Goal: Book appointment/travel/reservation

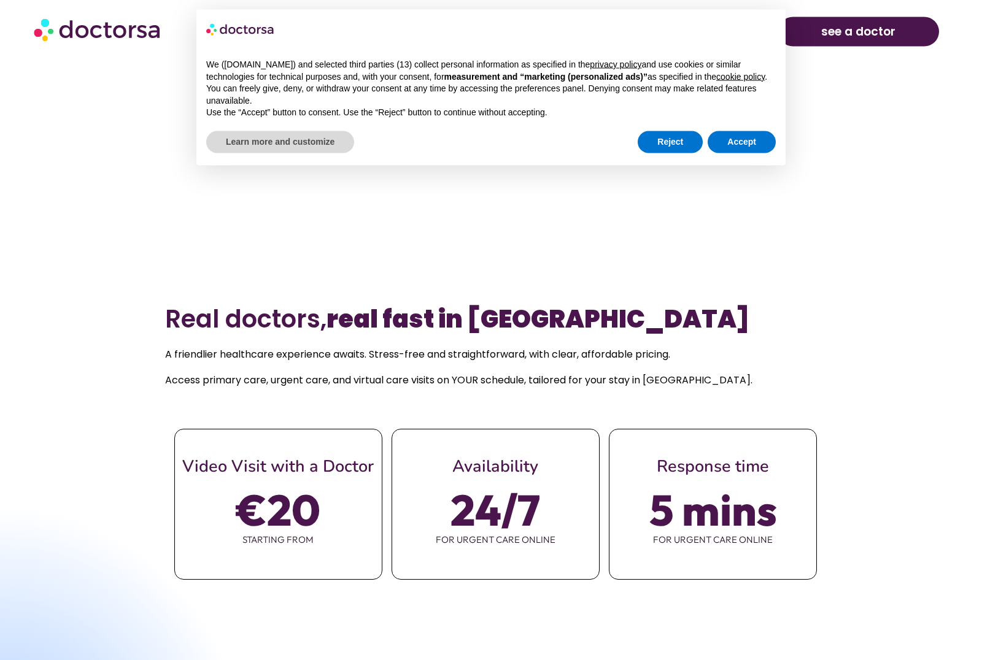
scroll to position [506, 0]
click at [734, 153] on button "Accept" at bounding box center [742, 142] width 68 height 22
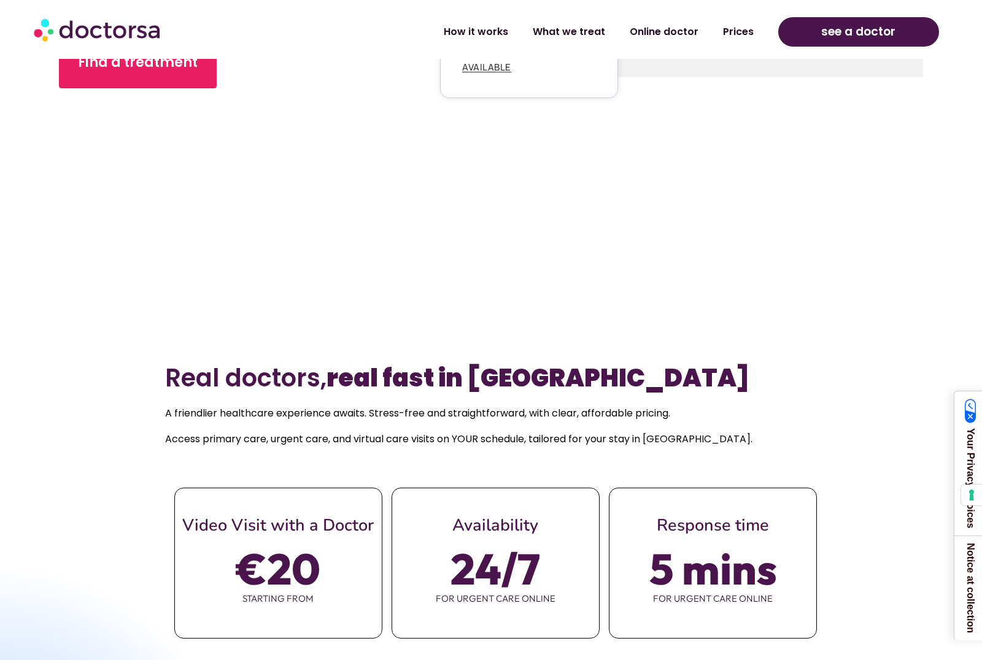
scroll to position [390, 0]
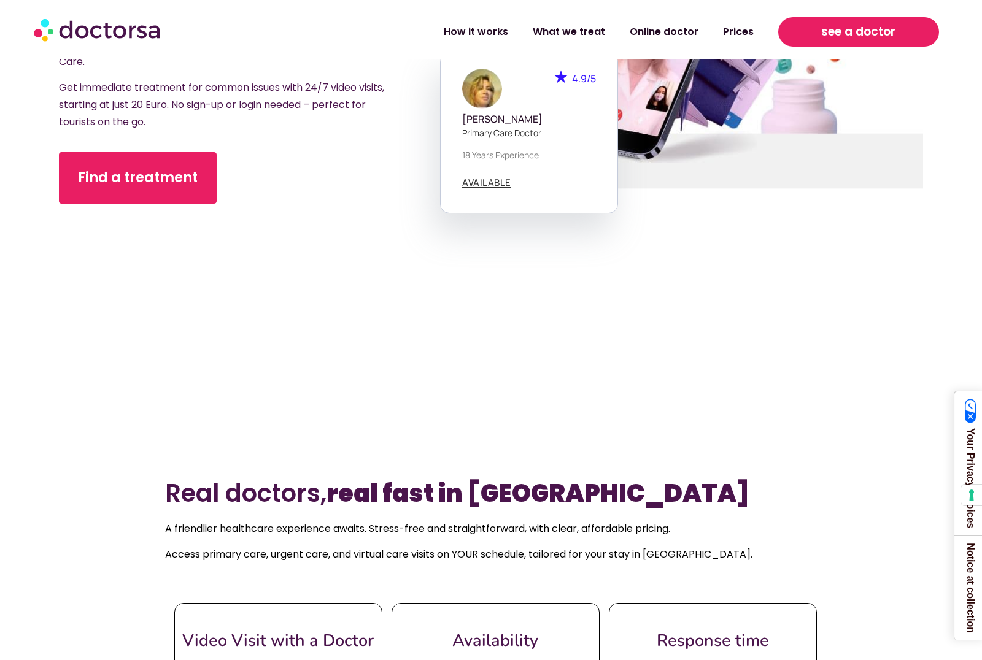
click at [832, 30] on span "see a doctor" at bounding box center [858, 32] width 74 height 20
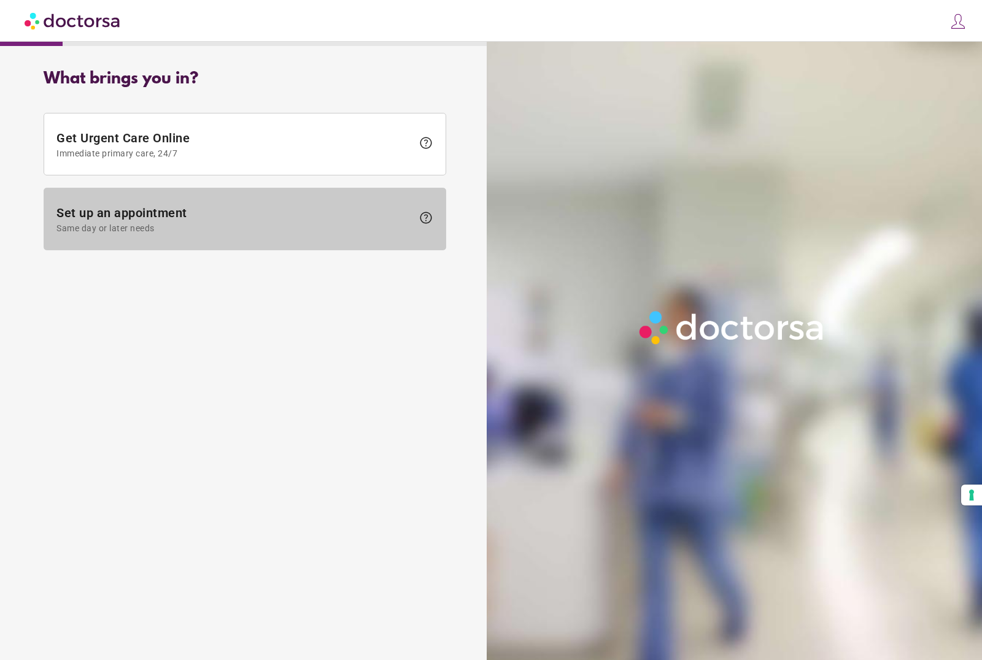
click at [299, 217] on span "Set up an appointment Same day or later needs" at bounding box center [234, 220] width 356 height 28
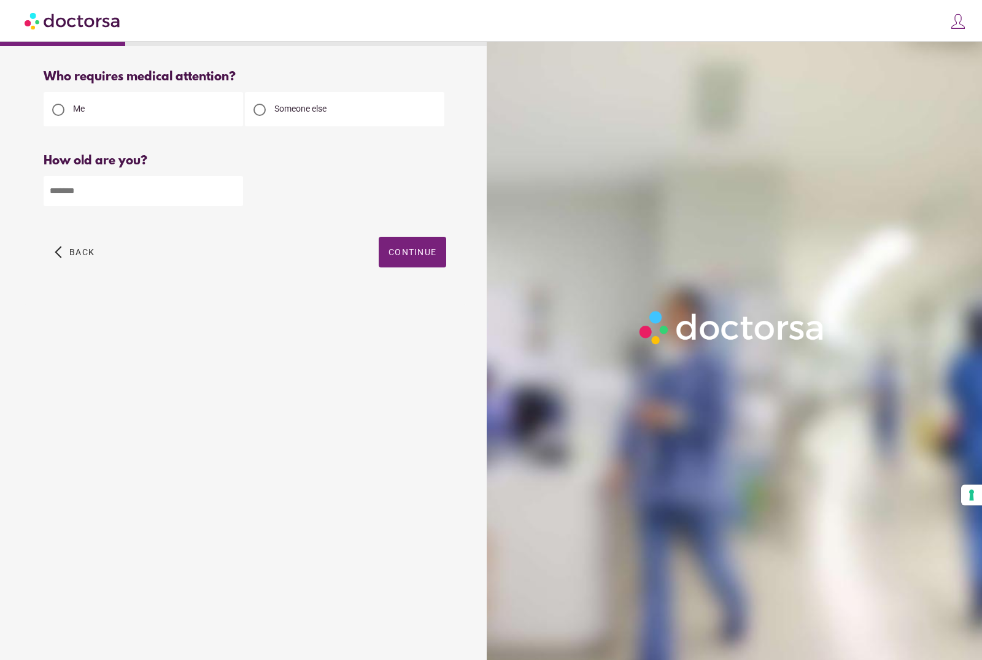
click at [215, 198] on input "number" at bounding box center [143, 191] width 199 height 30
type input "**"
click at [421, 257] on span "Continue" at bounding box center [412, 252] width 48 height 10
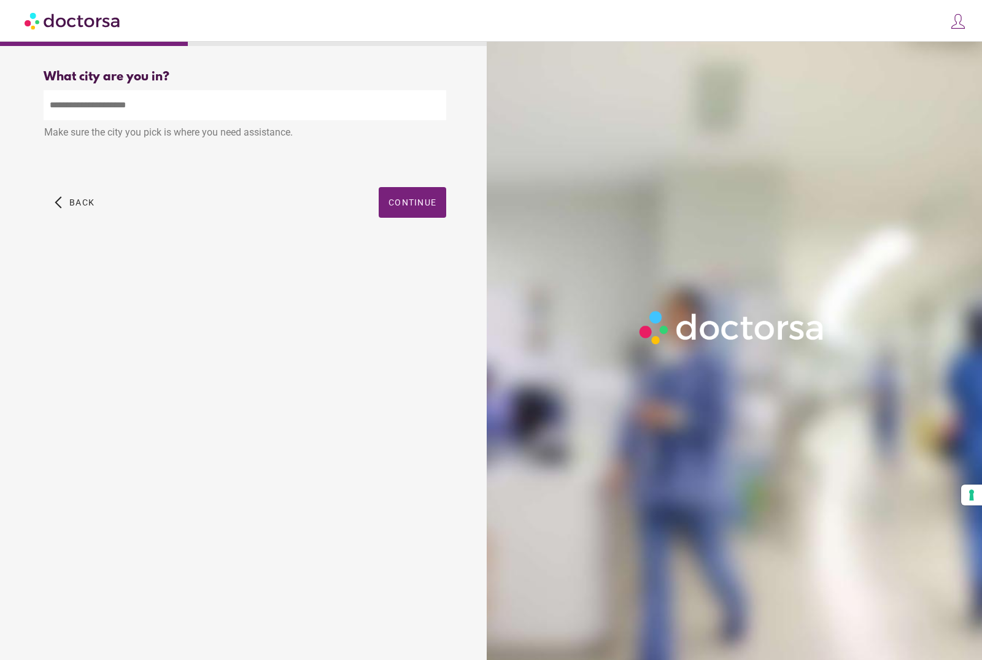
click at [257, 109] on input "text" at bounding box center [245, 105] width 403 height 30
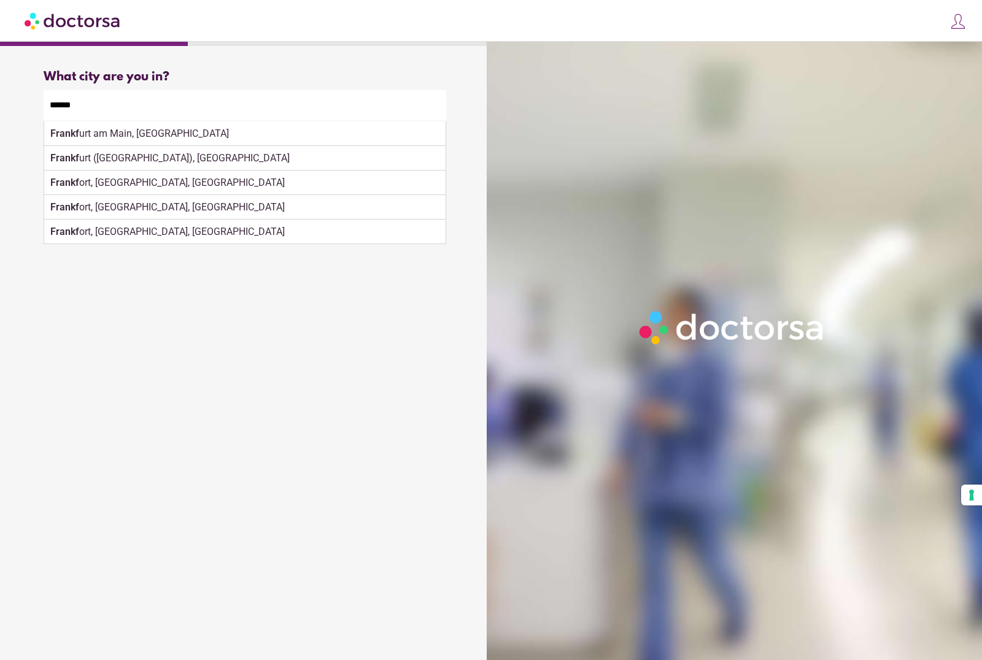
click at [230, 136] on div "Frankf urt am Main, Germany" at bounding box center [244, 134] width 401 height 25
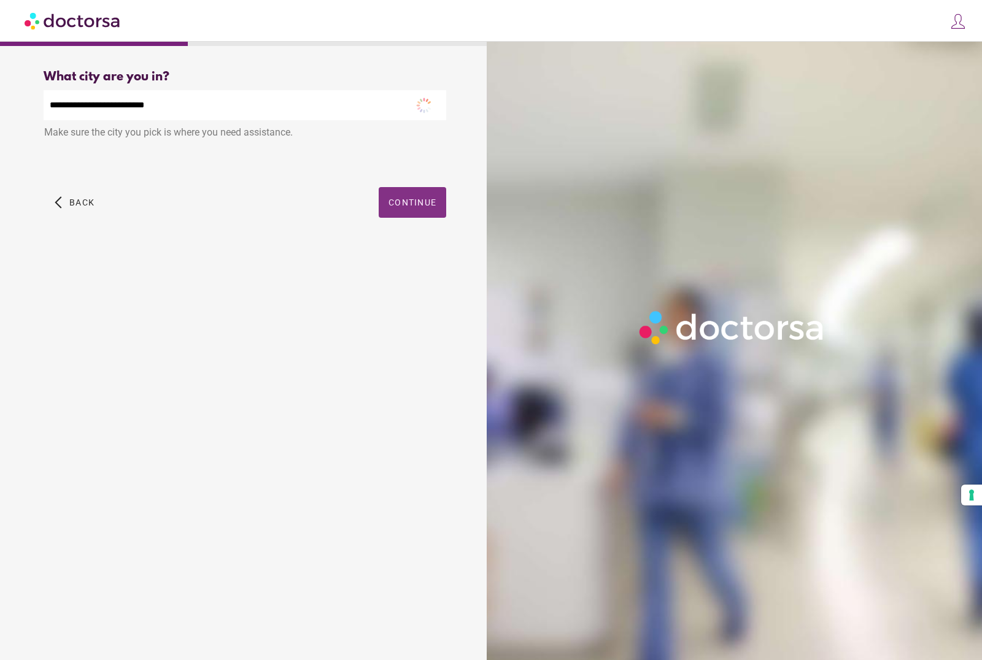
click at [402, 217] on span "button" at bounding box center [413, 202] width 68 height 31
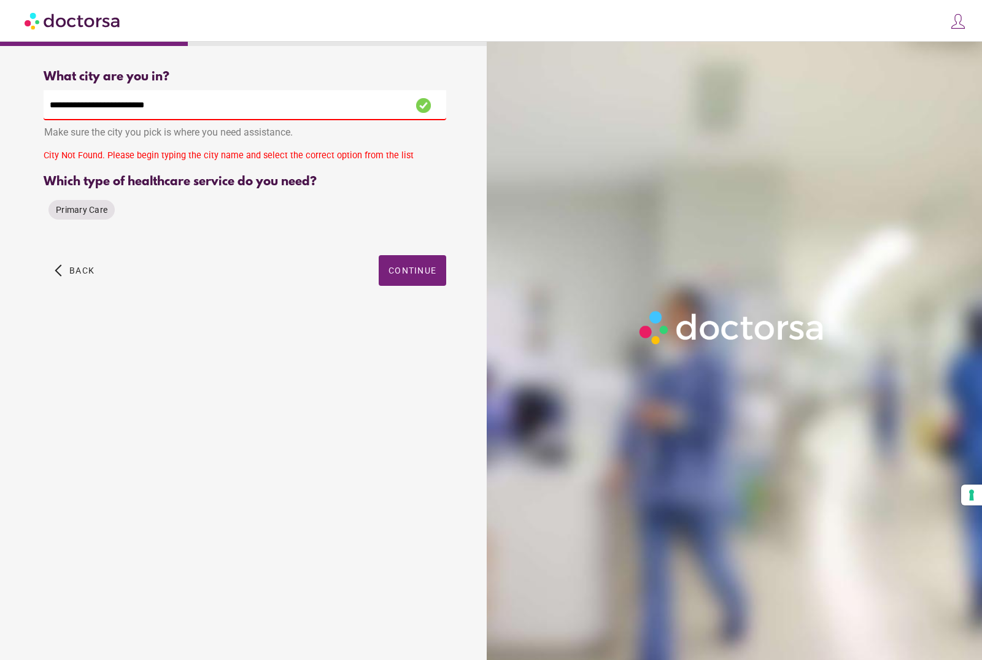
click at [321, 103] on input "**********" at bounding box center [245, 105] width 403 height 30
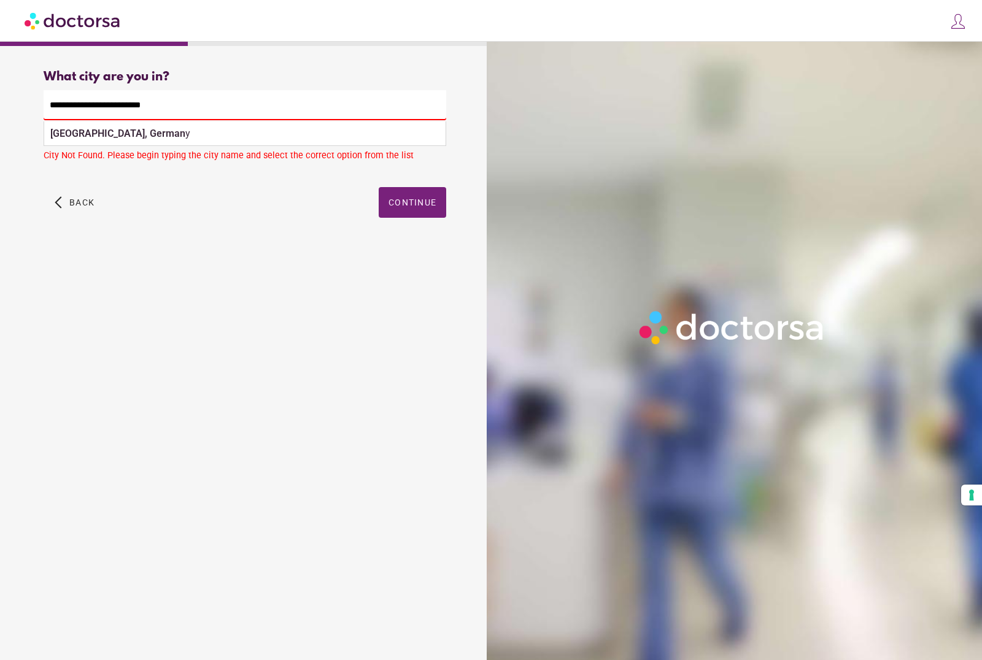
click at [301, 137] on div "Frankfurt am Main, German y" at bounding box center [244, 134] width 401 height 25
type input "**********"
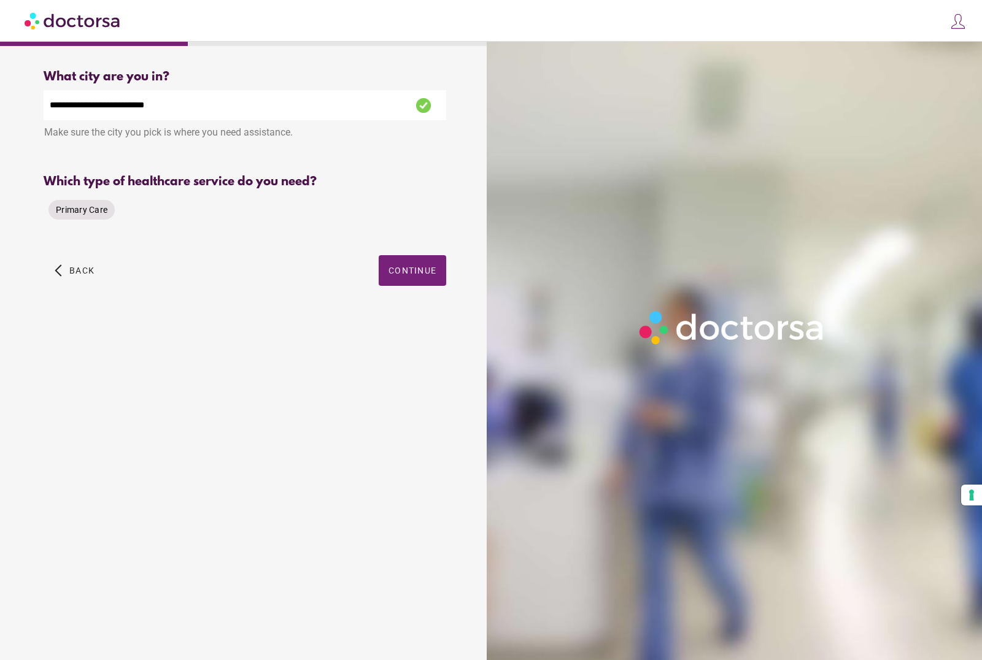
click at [104, 220] on div "Primary Care" at bounding box center [81, 210] width 66 height 20
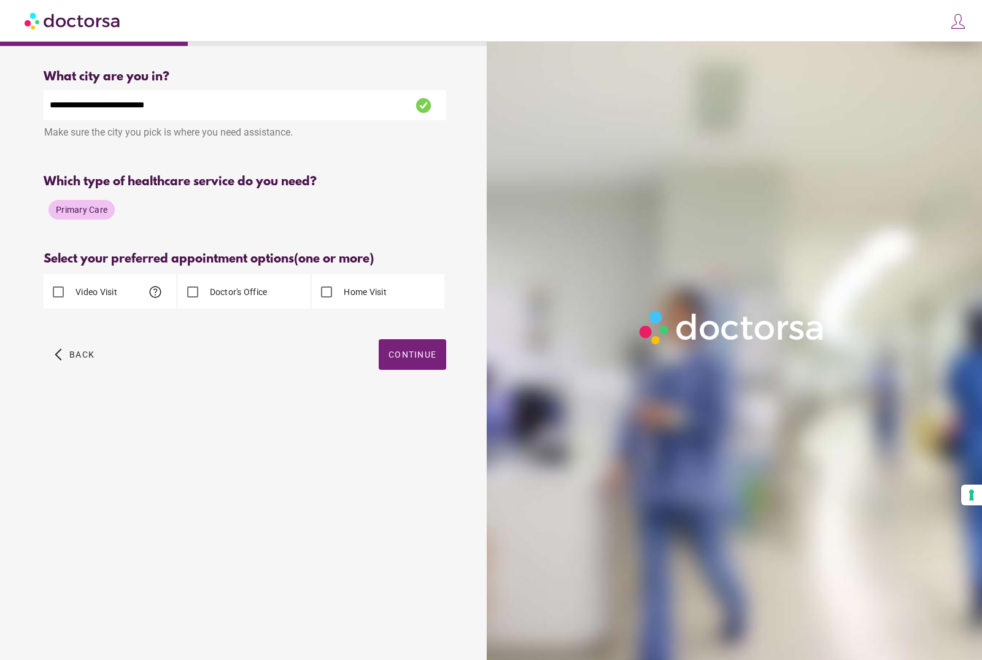
click at [119, 301] on div "Video Visit help" at bounding box center [110, 291] width 133 height 34
click at [414, 360] on span "Continue" at bounding box center [412, 355] width 48 height 10
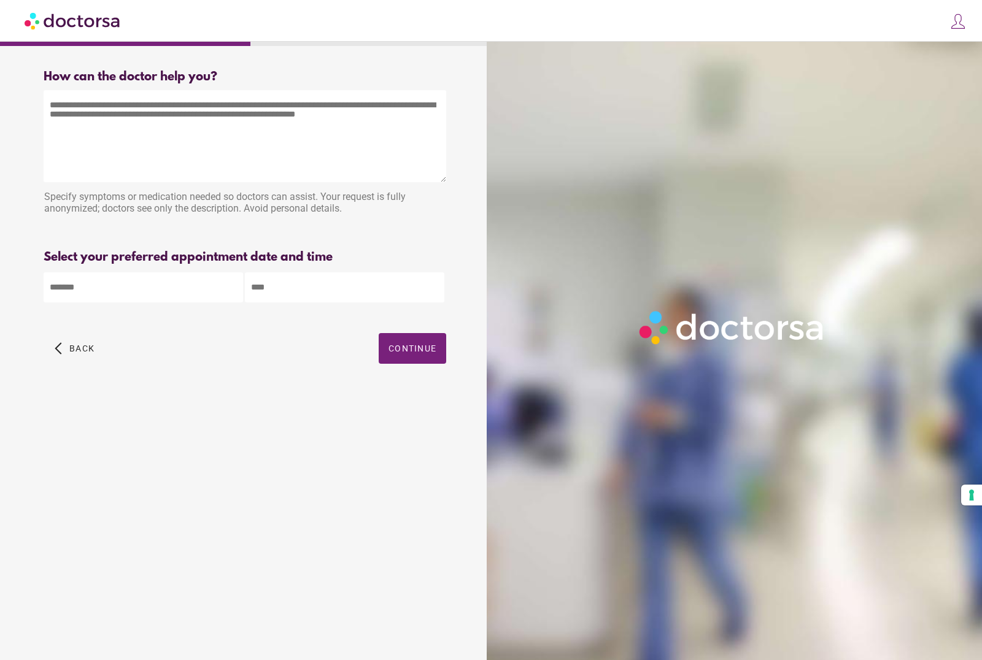
click at [187, 128] on textarea at bounding box center [245, 136] width 403 height 92
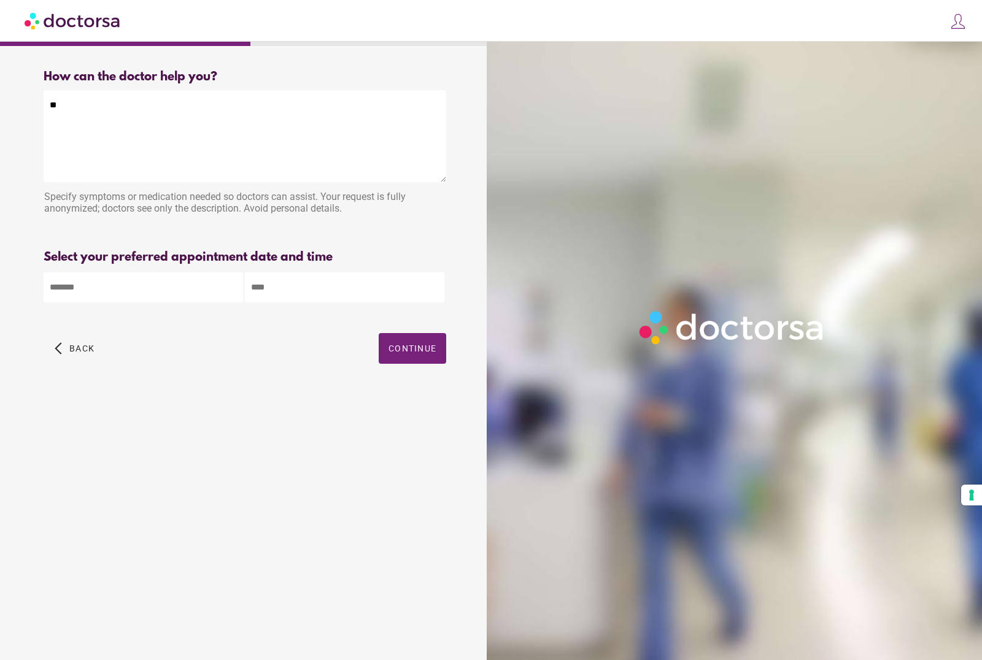
type textarea "*"
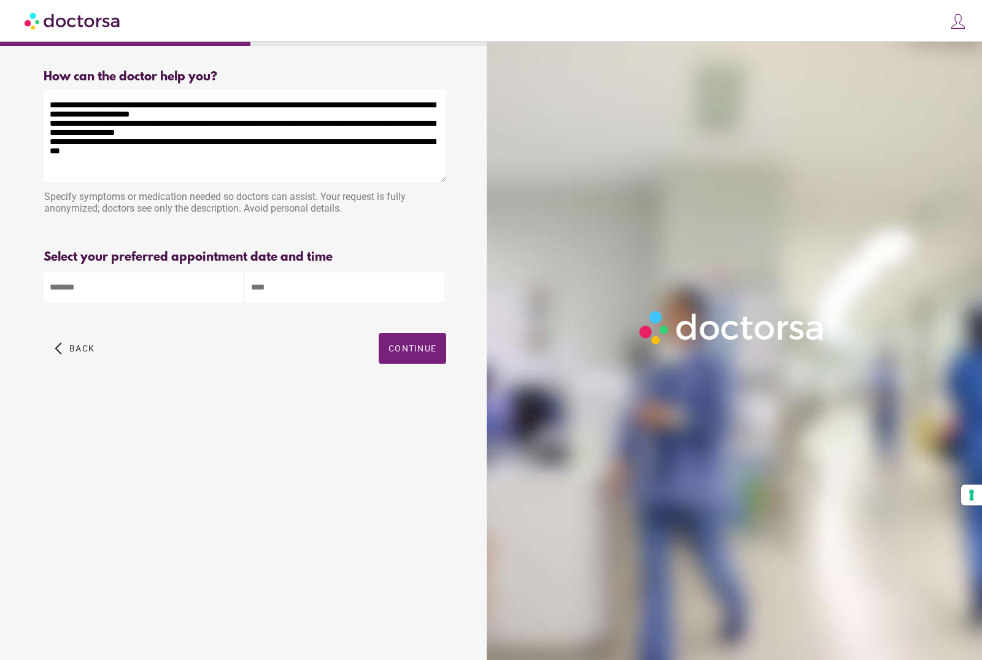
click at [354, 155] on textarea "**********" at bounding box center [245, 136] width 403 height 92
type textarea "**********"
click at [189, 300] on body "**********" at bounding box center [491, 330] width 982 height 660
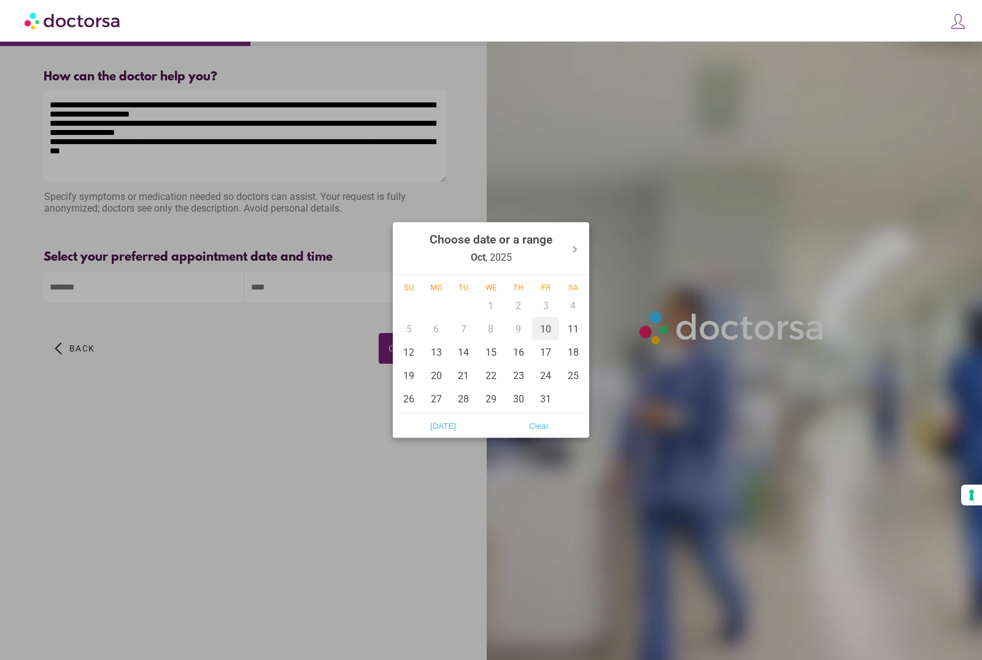
click at [548, 329] on div "10" at bounding box center [546, 328] width 28 height 23
type input "******"
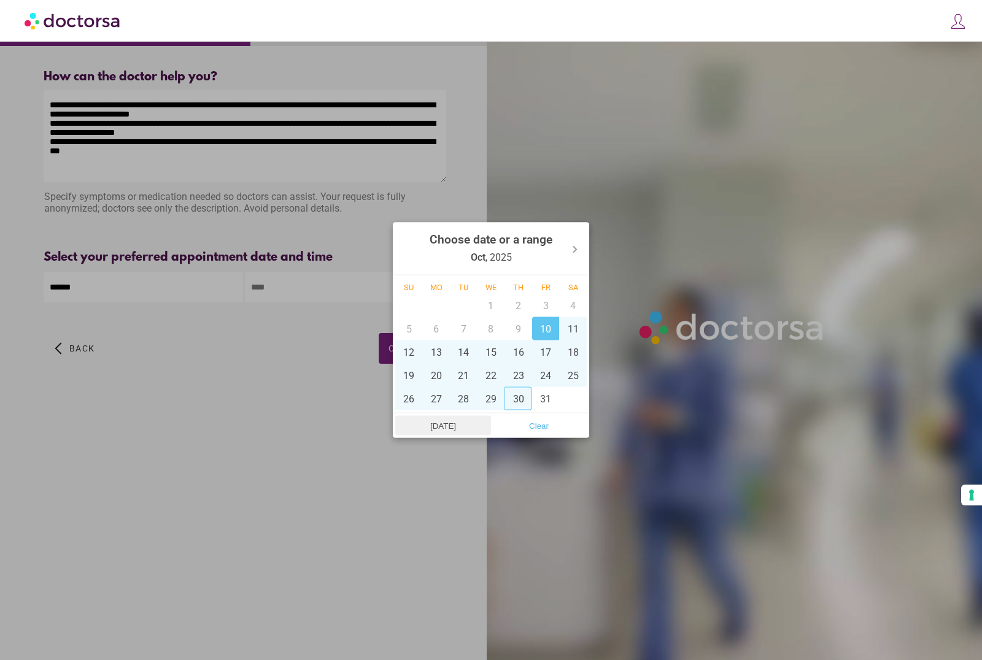
click at [457, 433] on span "Today" at bounding box center [443, 426] width 88 height 18
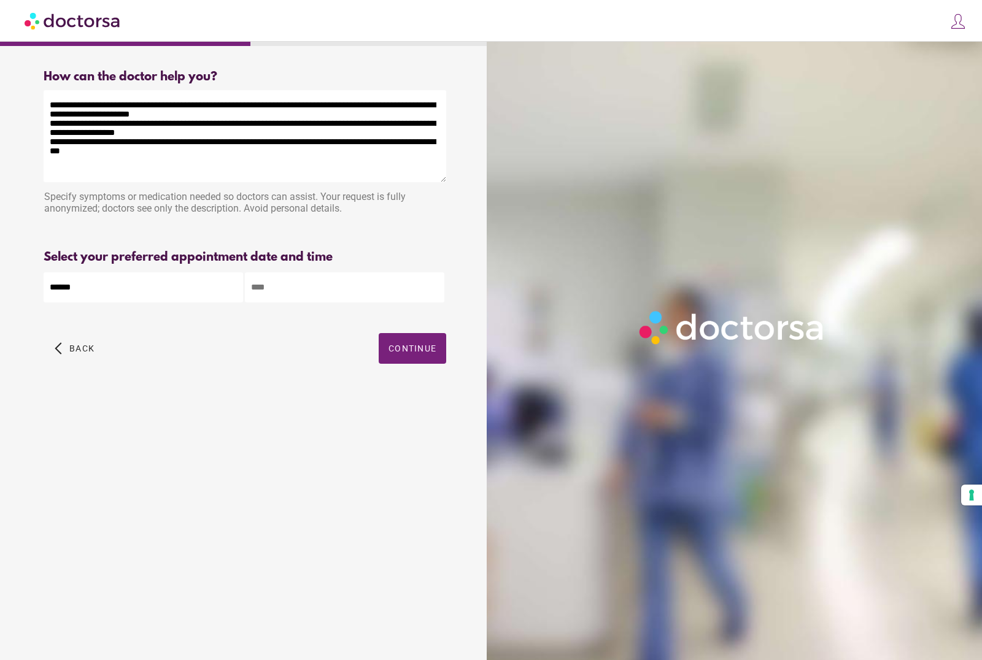
click at [309, 298] on input "text" at bounding box center [344, 287] width 199 height 30
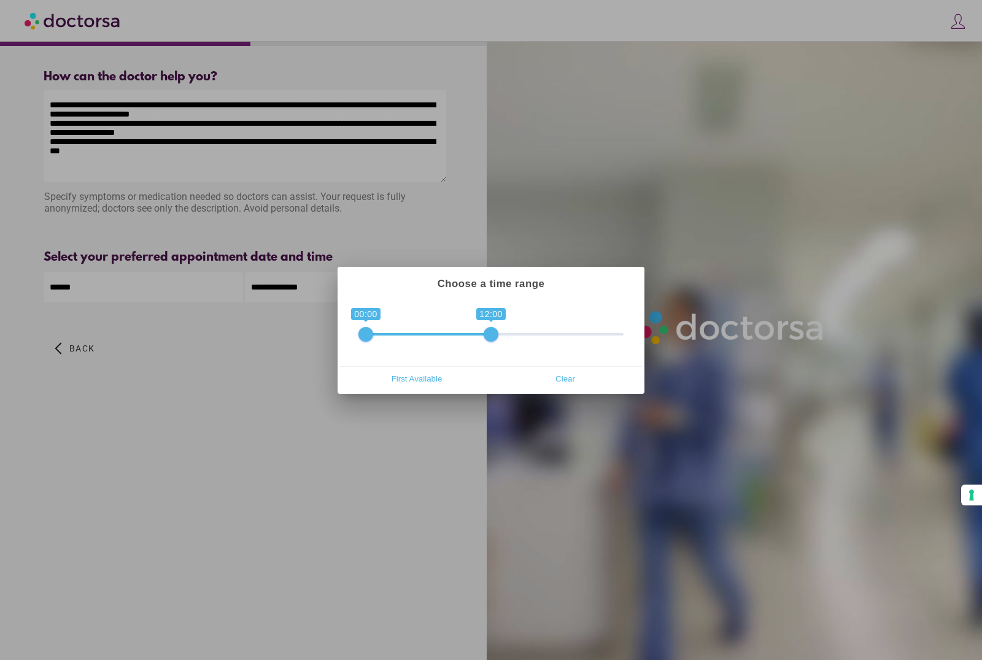
drag, startPoint x: 617, startPoint y: 338, endPoint x: 495, endPoint y: 341, distance: 122.8
click at [495, 341] on span "0 1 00:00 12:00 00:00 — 12:00" at bounding box center [490, 326] width 265 height 31
drag, startPoint x: 365, startPoint y: 338, endPoint x: 468, endPoint y: 338, distance: 103.1
click at [468, 338] on span at bounding box center [470, 334] width 15 height 15
drag, startPoint x: 493, startPoint y: 337, endPoint x: 539, endPoint y: 334, distance: 46.7
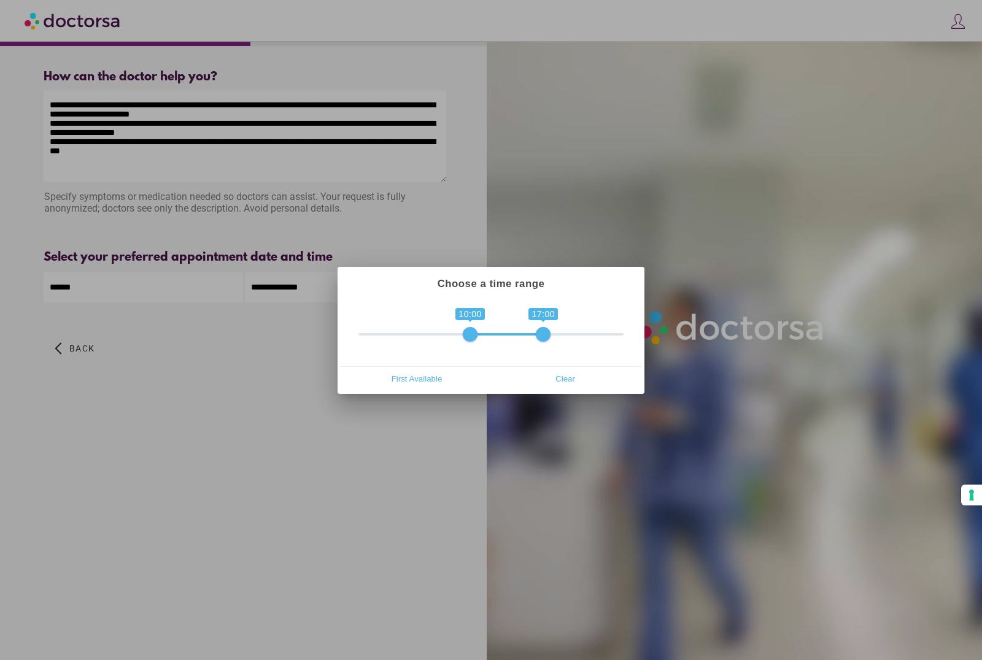
click at [539, 334] on span at bounding box center [543, 334] width 15 height 15
drag, startPoint x: 464, startPoint y: 334, endPoint x: 500, endPoint y: 336, distance: 35.6
click at [500, 336] on span at bounding box center [501, 334] width 15 height 15
click at [538, 339] on span at bounding box center [543, 334] width 15 height 15
drag, startPoint x: 498, startPoint y: 333, endPoint x: 520, endPoint y: 334, distance: 22.1
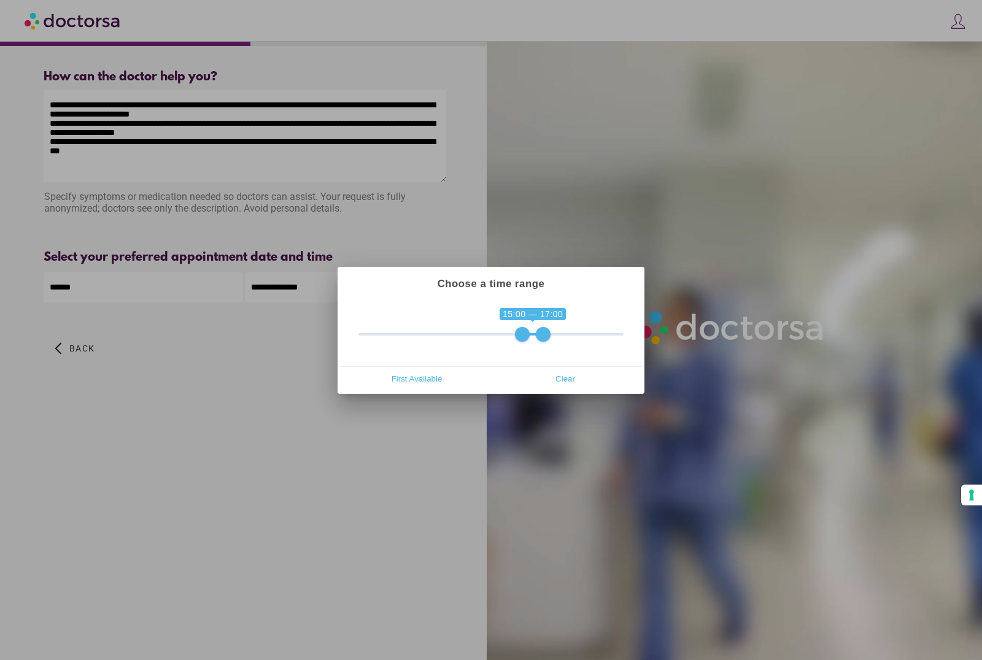
click at [520, 334] on span at bounding box center [522, 334] width 15 height 15
drag, startPoint x: 528, startPoint y: 339, endPoint x: 519, endPoint y: 341, distance: 8.8
click at [519, 341] on span "0 1 14:00 17:00 14:00 — 17:00" at bounding box center [490, 326] width 265 height 31
click at [449, 383] on span "First Available" at bounding box center [416, 379] width 141 height 18
type input "**********"
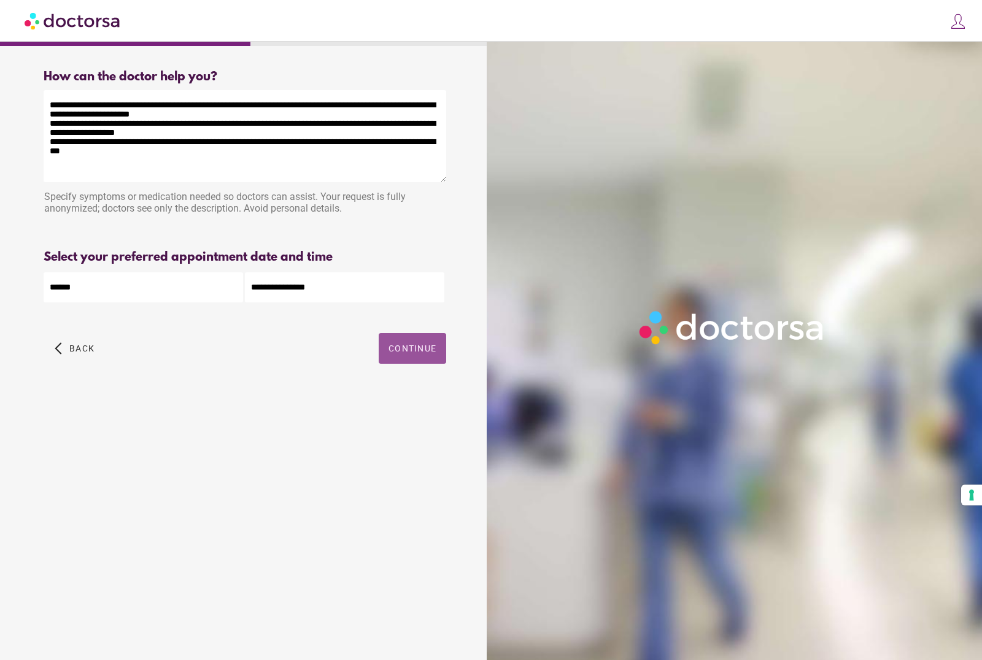
click at [412, 352] on span "Continue" at bounding box center [412, 349] width 48 height 10
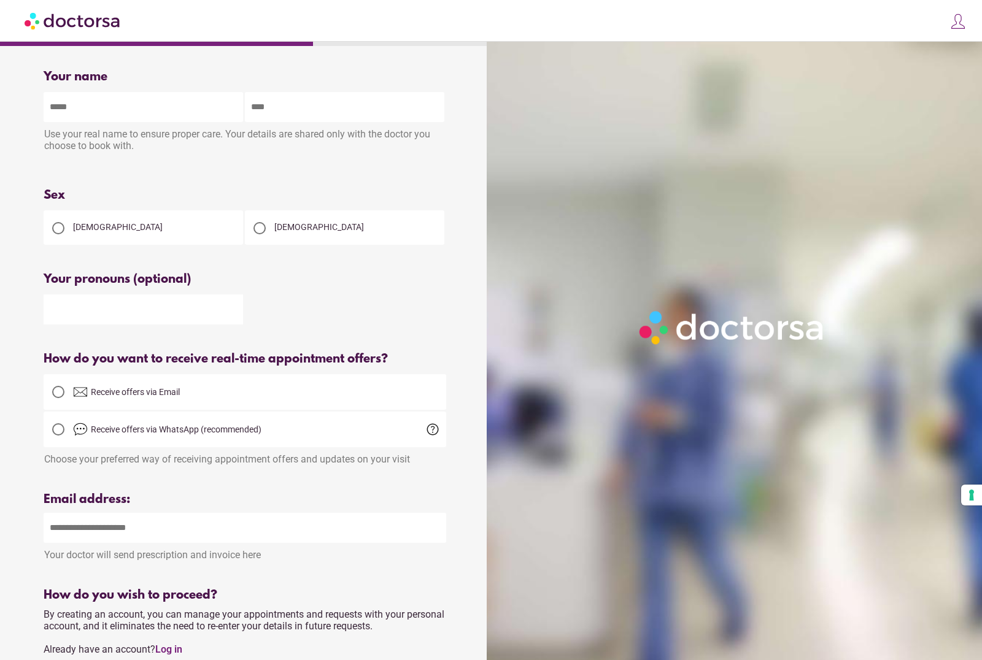
click at [176, 107] on input "text" at bounding box center [143, 107] width 199 height 30
type input "****"
type input "**"
click at [288, 232] on span "[DEMOGRAPHIC_DATA]" at bounding box center [319, 227] width 90 height 10
click at [210, 311] on input "text" at bounding box center [143, 310] width 199 height 30
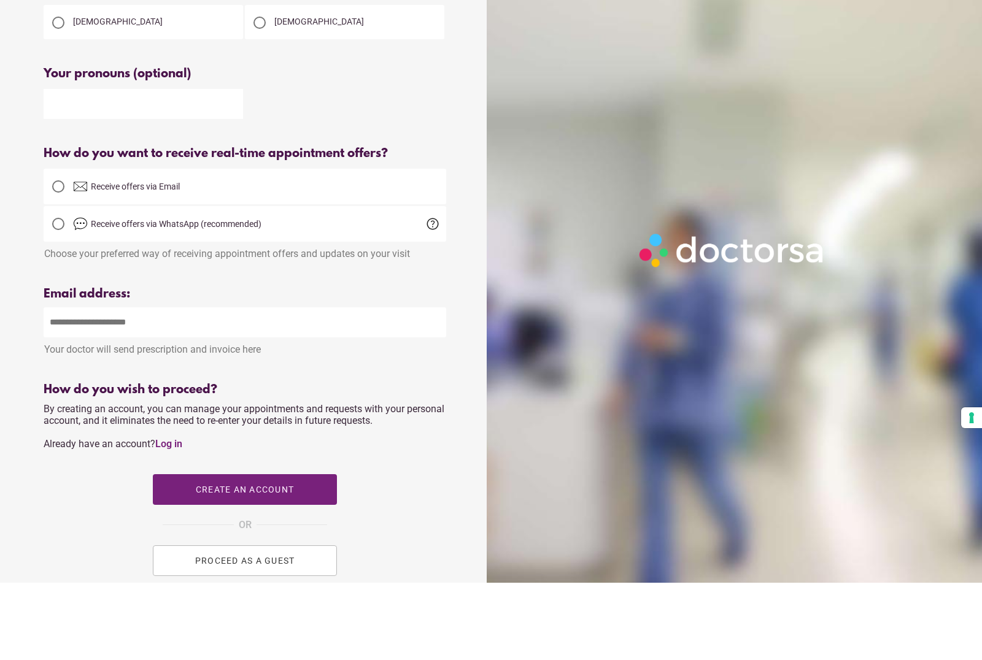
scroll to position [176, 0]
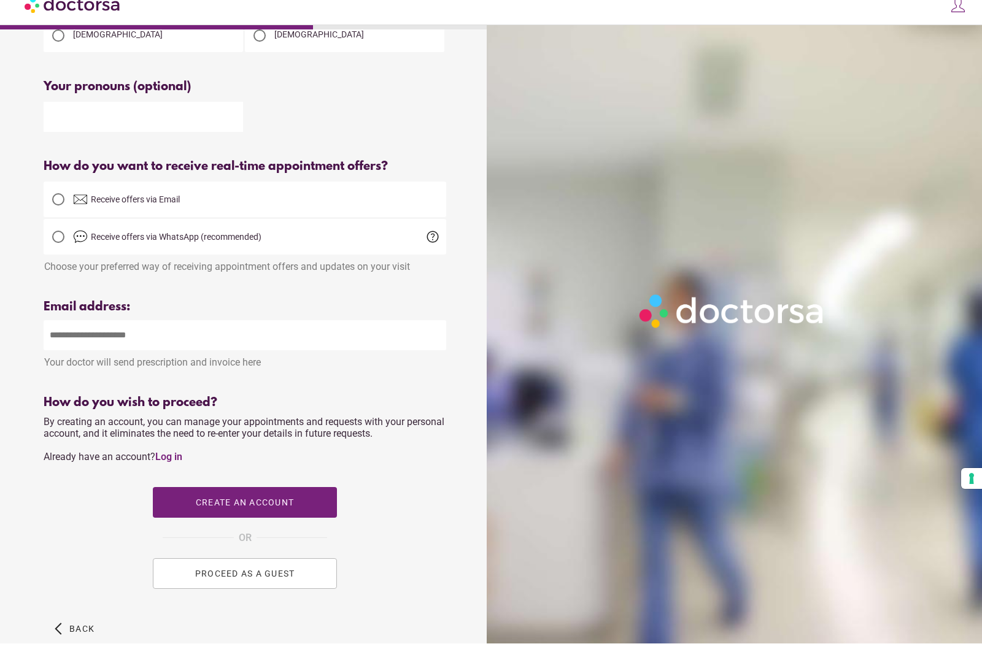
click at [183, 210] on span "Receive offers via Email" at bounding box center [259, 216] width 373 height 15
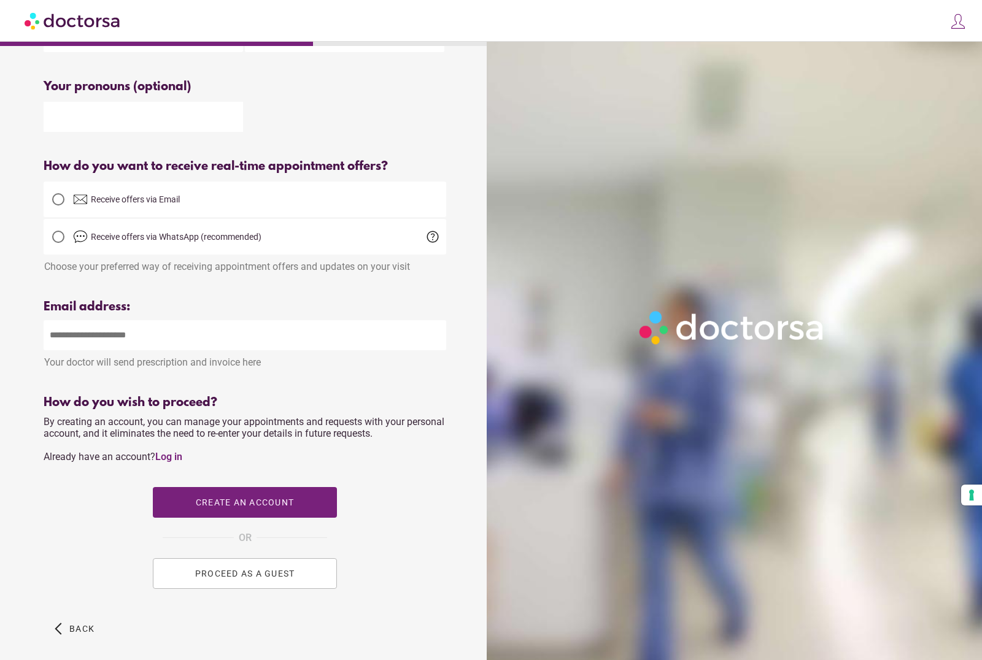
click at [179, 343] on input "email" at bounding box center [245, 335] width 403 height 30
type input "**********"
drag, startPoint x: 263, startPoint y: 510, endPoint x: 263, endPoint y: 461, distance: 49.1
click at [263, 508] on span "Create an account" at bounding box center [245, 503] width 98 height 10
type input "**********"
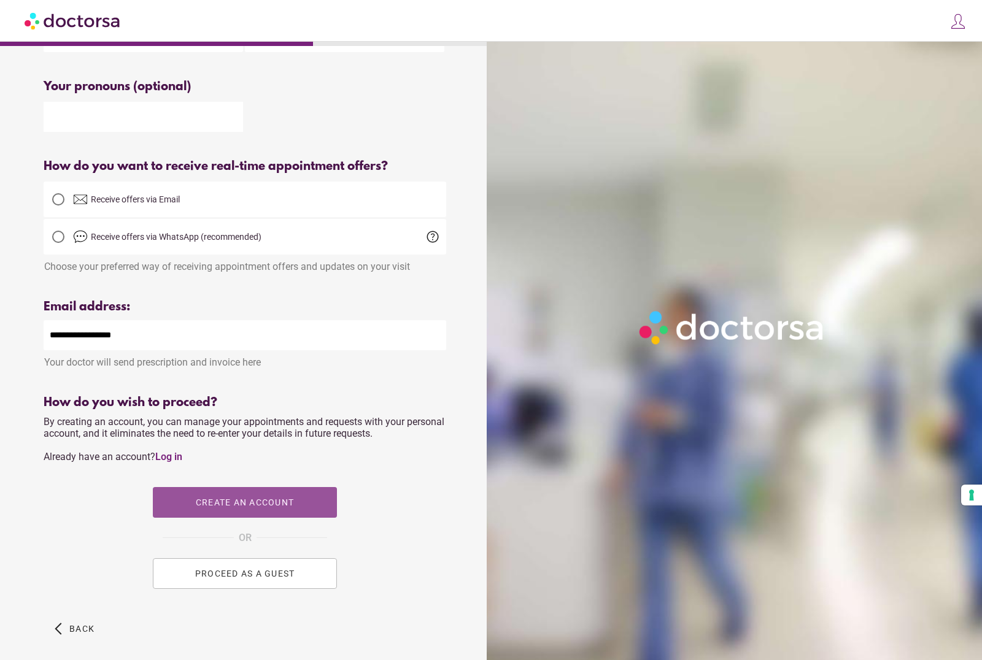
scroll to position [0, 0]
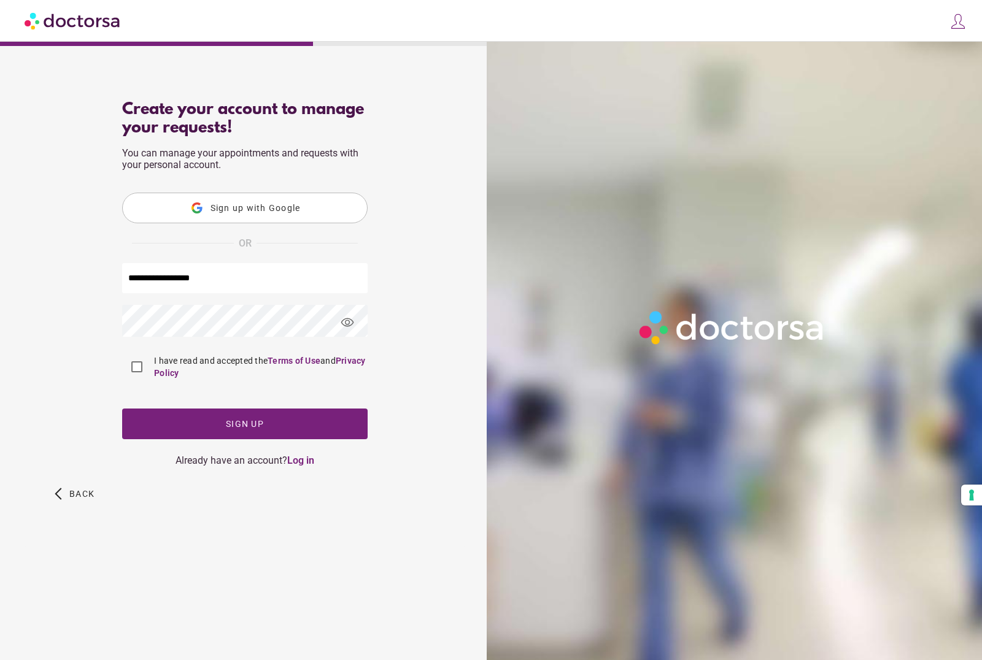
click at [266, 213] on span "Sign up with Google" at bounding box center [255, 208] width 90 height 10
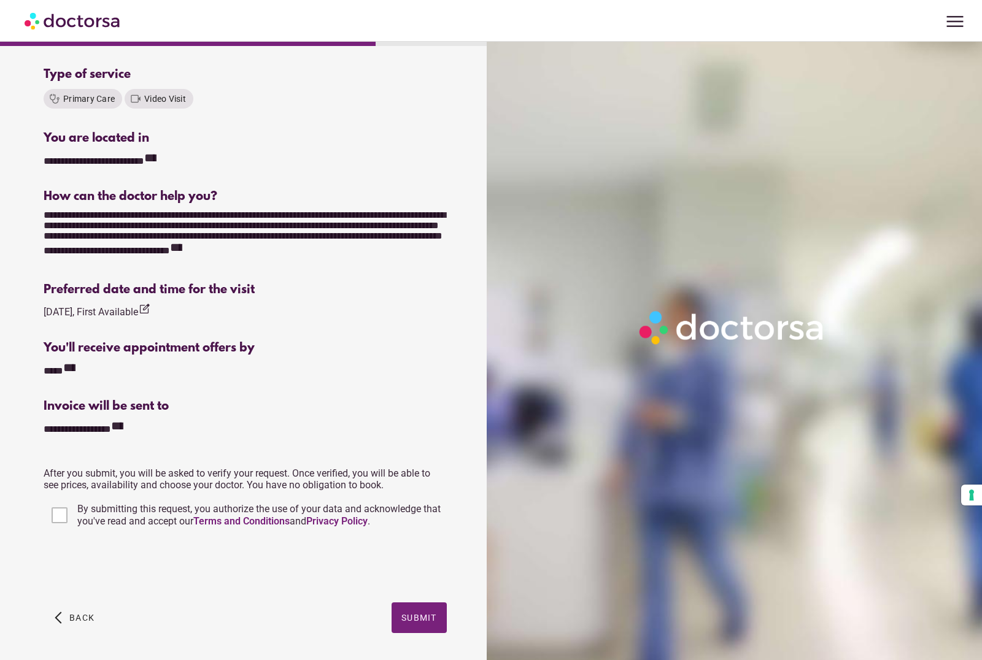
scroll to position [214, 0]
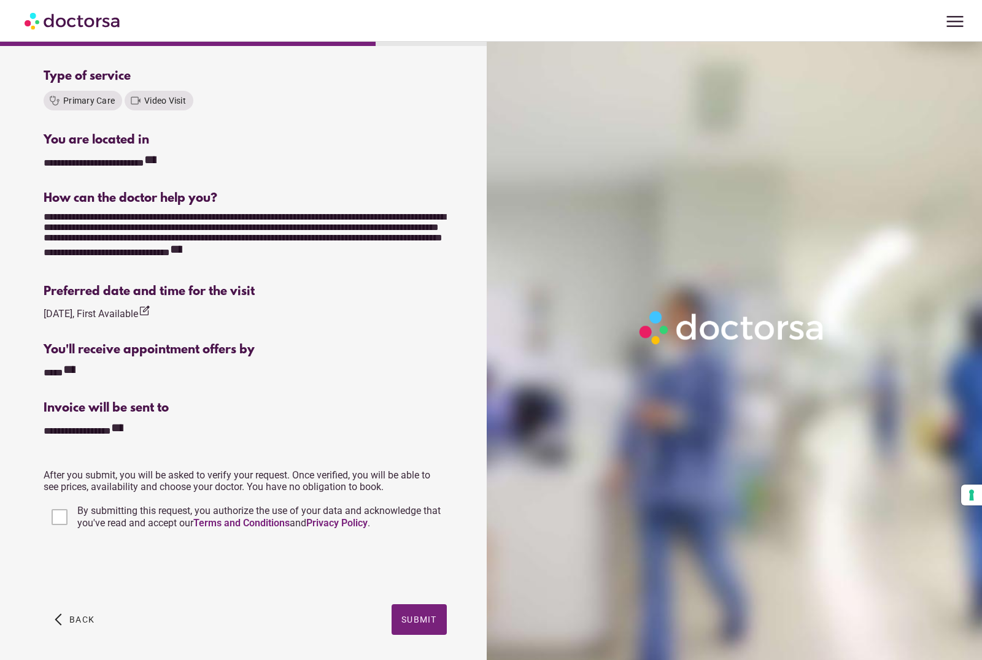
click at [417, 624] on span "Submit" at bounding box center [419, 620] width 36 height 10
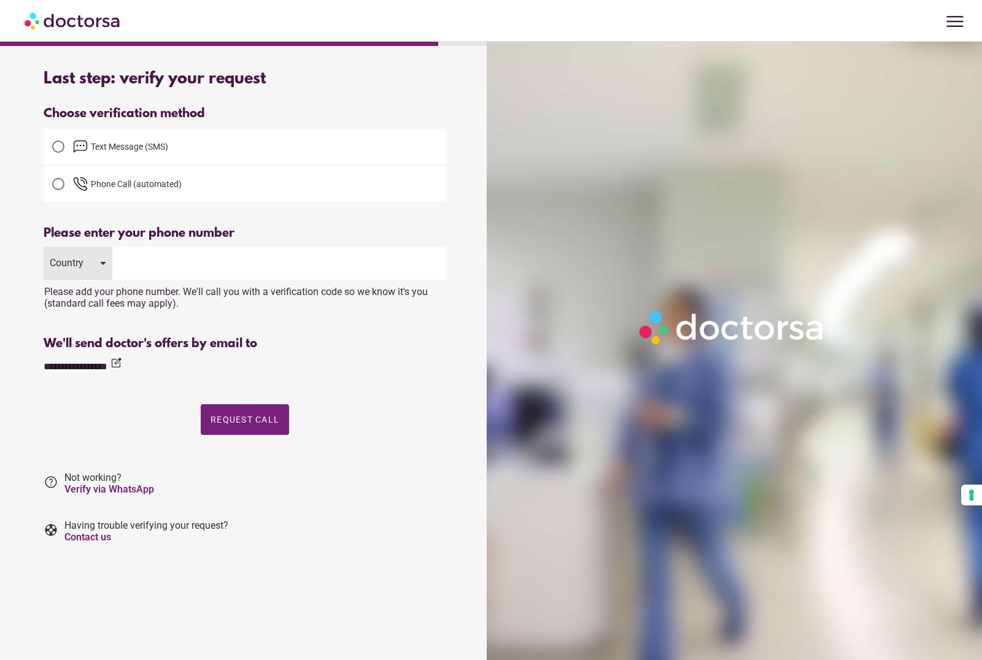
click at [209, 269] on input "tel" at bounding box center [279, 263] width 334 height 33
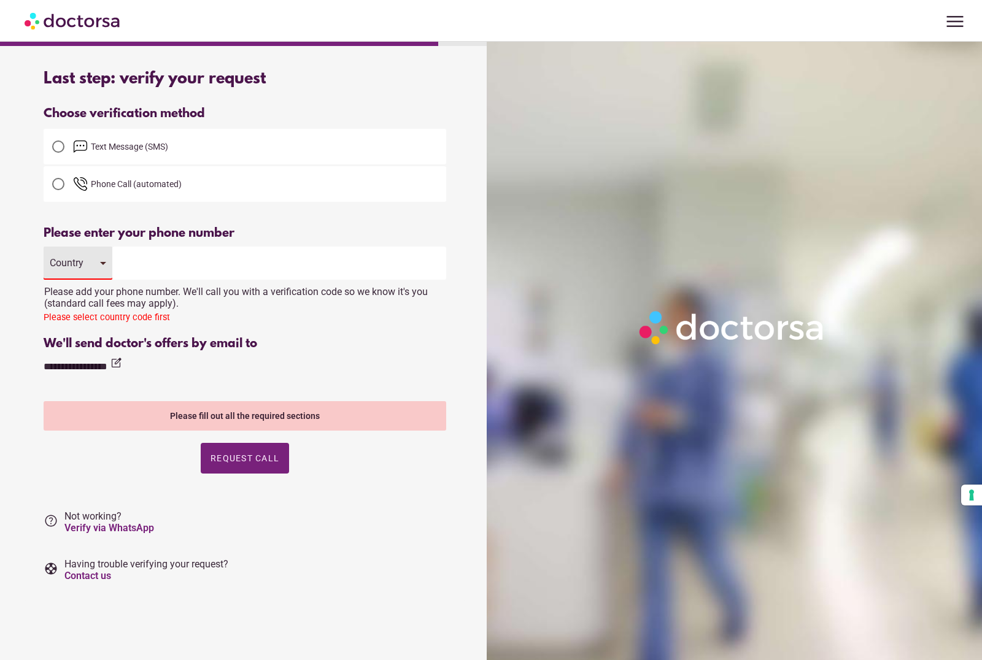
click at [90, 269] on div "Country" at bounding box center [78, 263] width 69 height 33
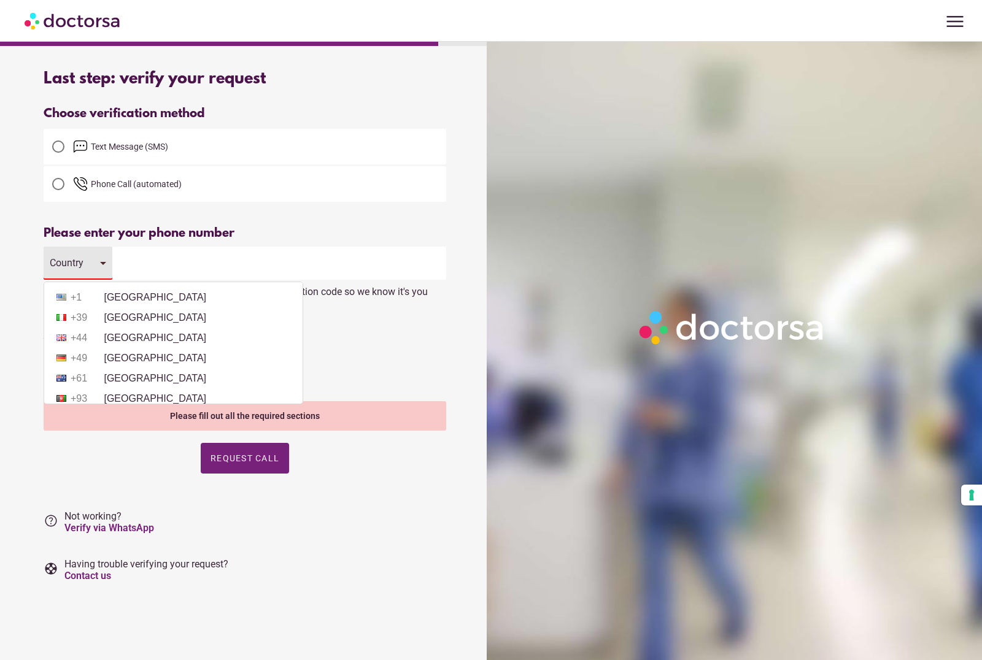
click at [146, 299] on li "+1 [GEOGRAPHIC_DATA]" at bounding box center [173, 297] width 246 height 18
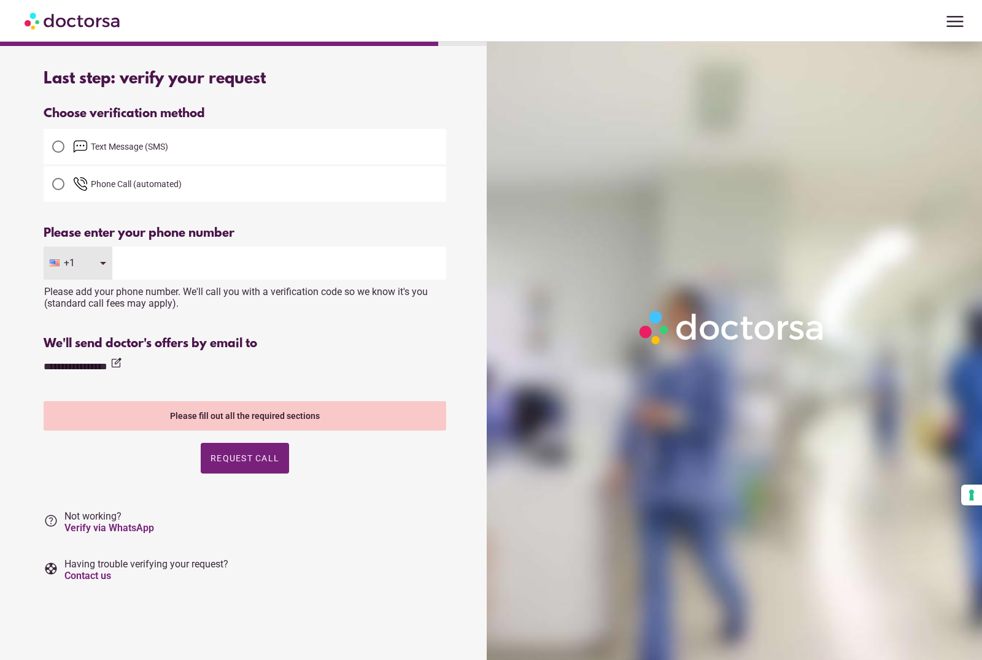
click at [167, 258] on input "tel" at bounding box center [279, 263] width 334 height 33
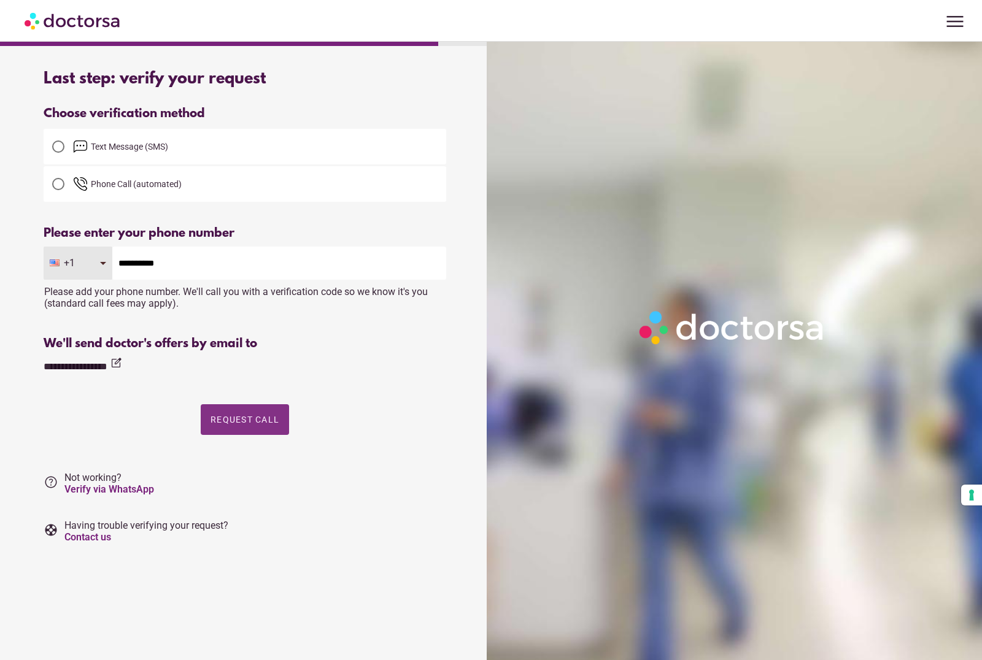
type input "**********"
click at [236, 425] on span "Request Call" at bounding box center [244, 420] width 69 height 10
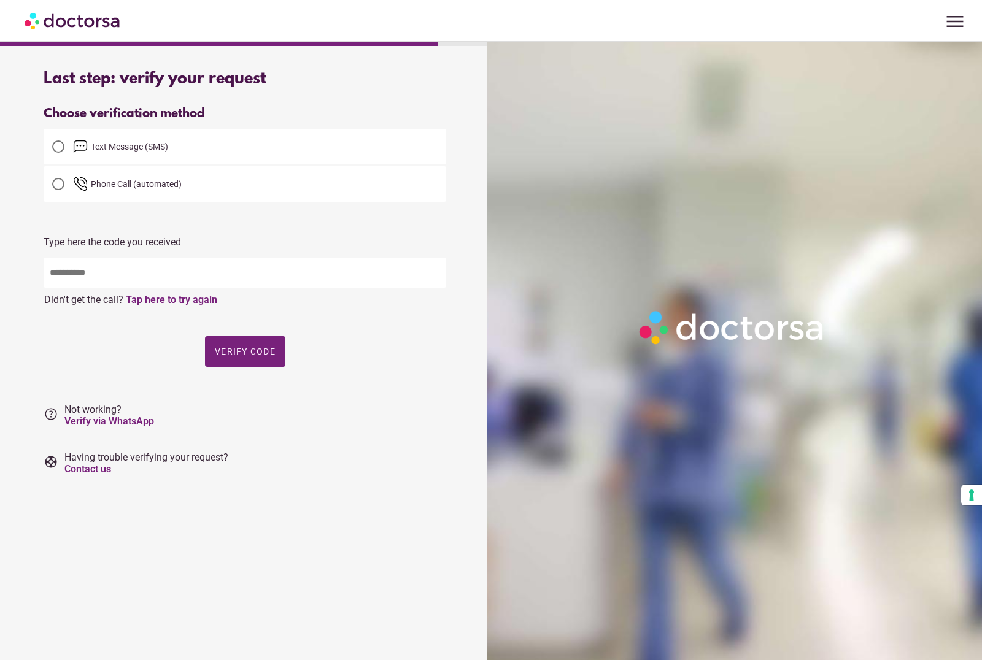
click at [210, 279] on input "text" at bounding box center [245, 273] width 403 height 30
click at [144, 159] on label "Text Message (SMS)" at bounding box center [245, 146] width 403 height 29
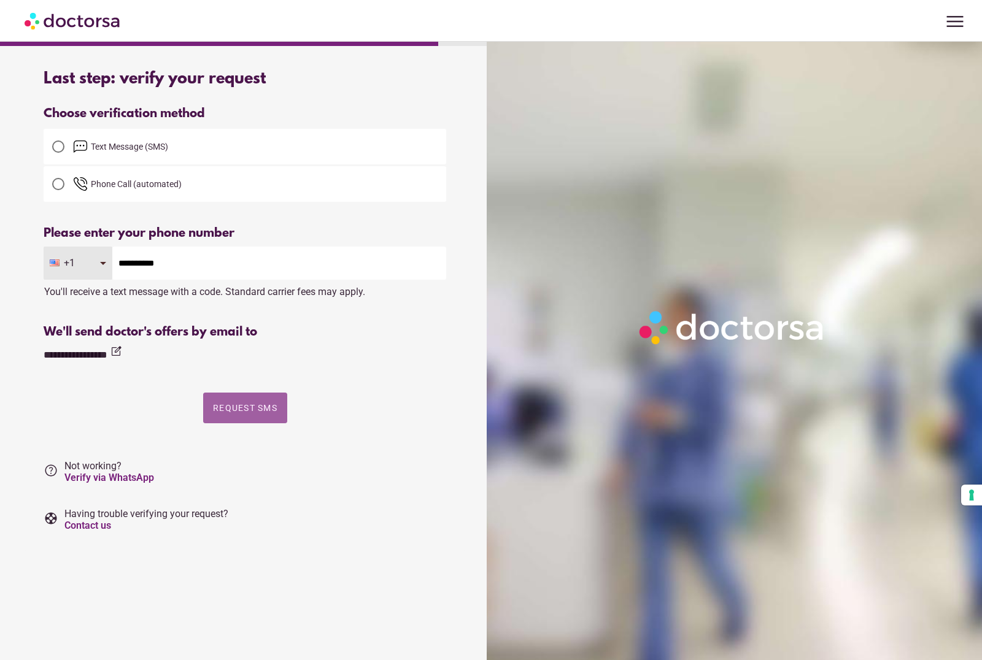
click at [239, 401] on span "button" at bounding box center [245, 408] width 84 height 31
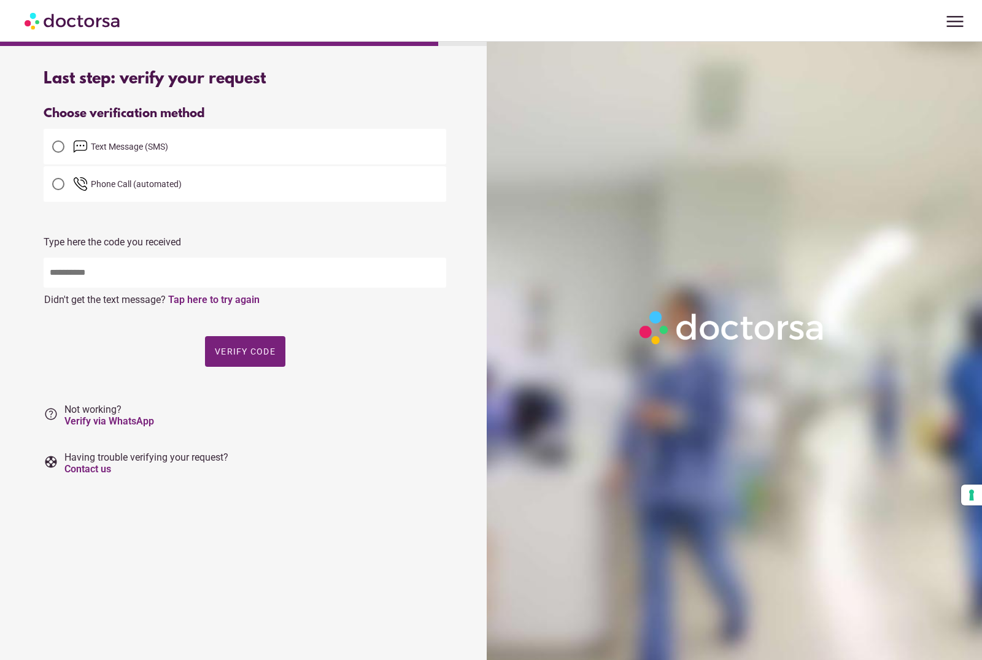
click at [207, 278] on input "text" at bounding box center [245, 273] width 403 height 30
type input "*****"
click at [251, 352] on span "Verify code" at bounding box center [245, 352] width 61 height 10
click at [269, 352] on span "Verify code" at bounding box center [245, 352] width 61 height 10
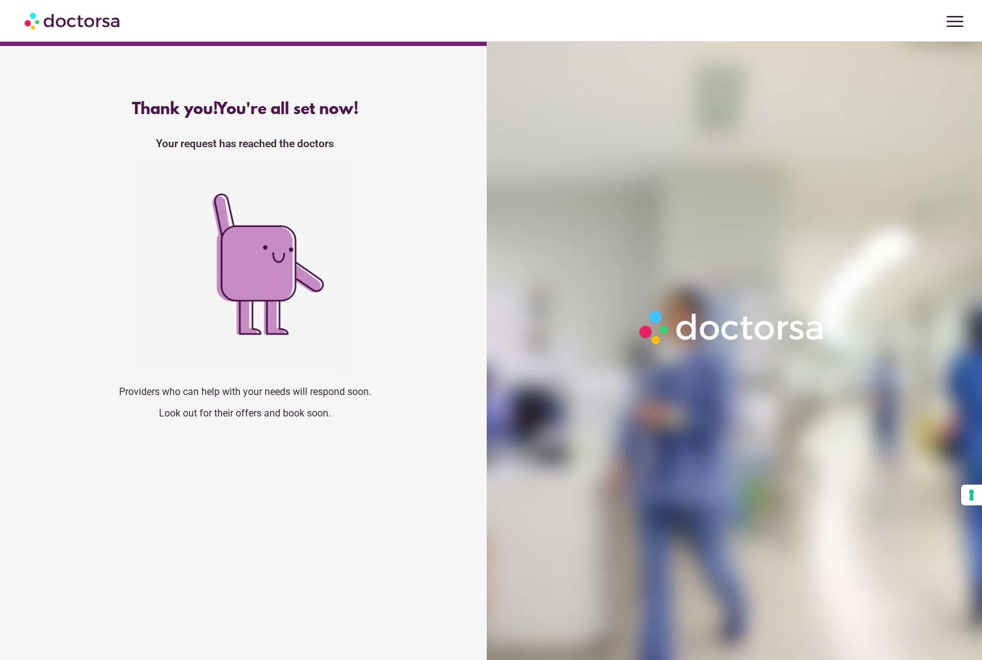
click at [293, 182] on img at bounding box center [244, 266] width 215 height 215
